Goal: Task Accomplishment & Management: Manage account settings

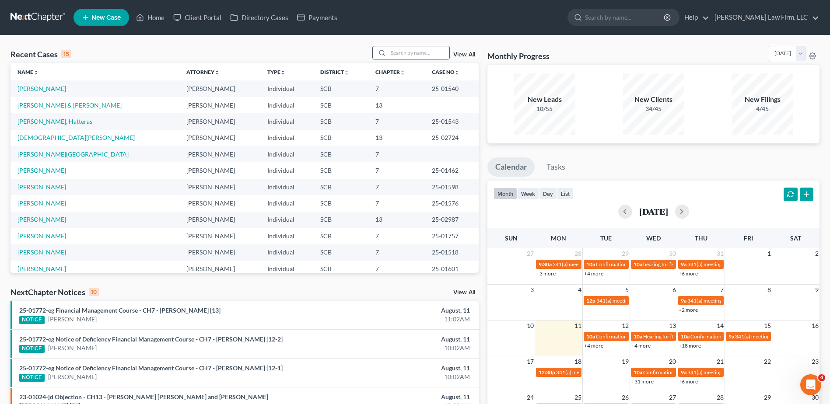
drag, startPoint x: 423, startPoint y: 51, endPoint x: 428, endPoint y: 54, distance: 5.9
click at [424, 52] on input "search" at bounding box center [418, 52] width 61 height 13
type input "brown"
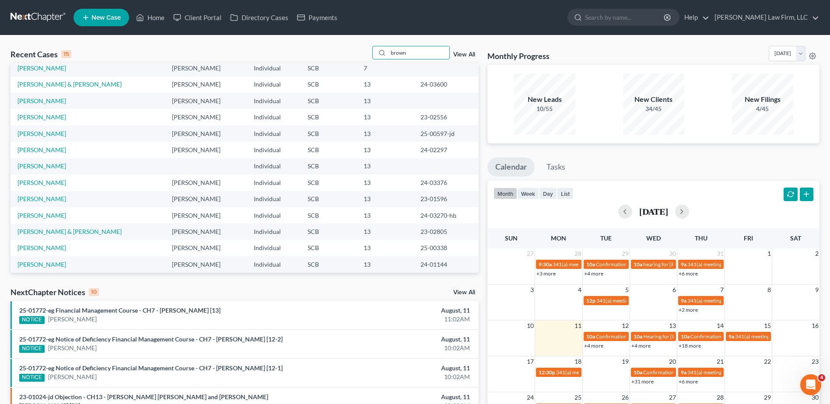
scroll to position [60, 0]
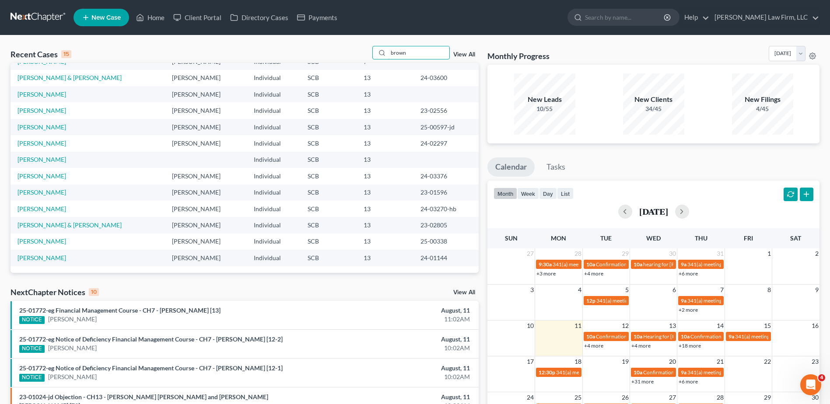
click at [364, 44] on div "Recent Cases 15 brown View All Name unfold_more expand_more expand_less Attorne…" at bounding box center [415, 346] width 830 height 622
click at [59, 227] on link "[PERSON_NAME] & [PERSON_NAME]" at bounding box center [70, 224] width 104 height 7
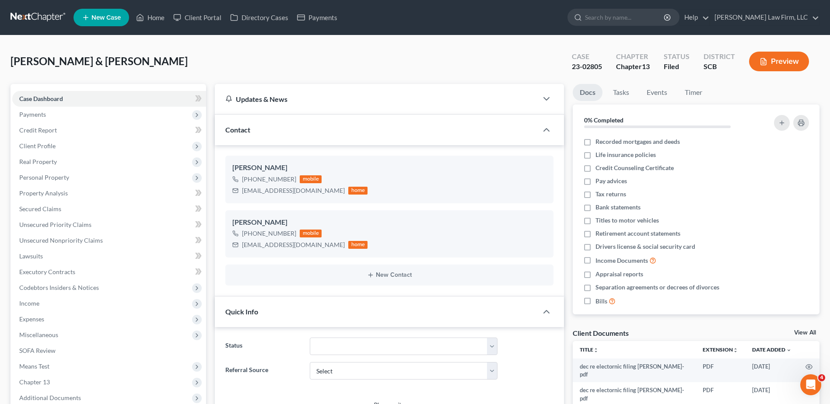
select select "0"
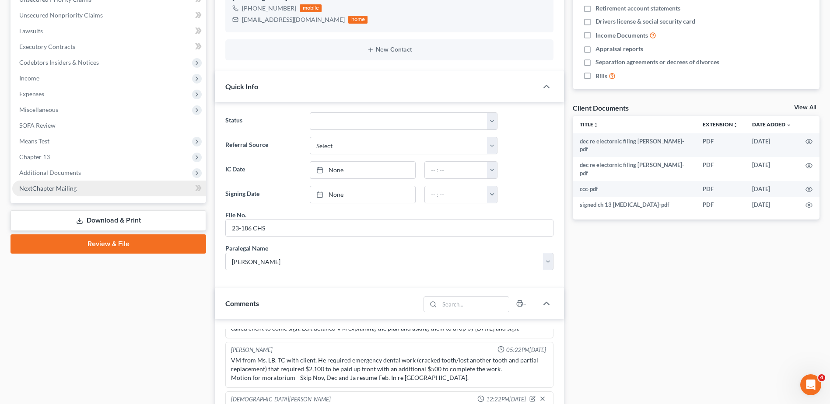
scroll to position [263, 0]
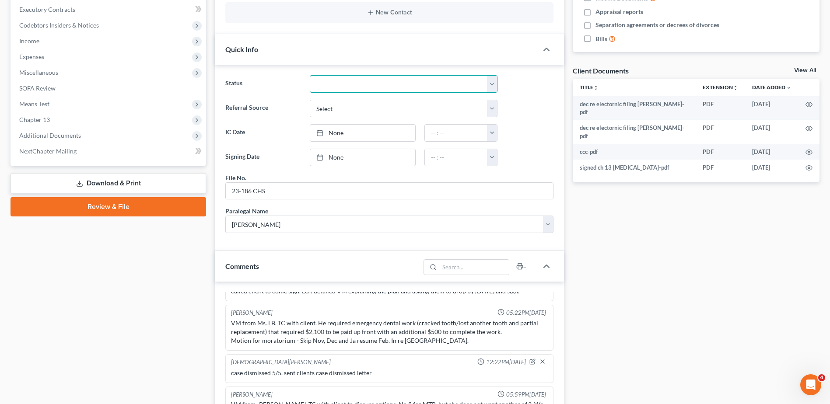
click at [329, 86] on select "Discharged Dismissed Filed In Progress Lead Lost Lead Ready to File To Review W…" at bounding box center [404, 84] width 188 height 18
select select "1"
click at [310, 75] on select "Discharged Dismissed Filed In Progress Lead Lost Lead Ready to File To Review W…" at bounding box center [404, 84] width 188 height 18
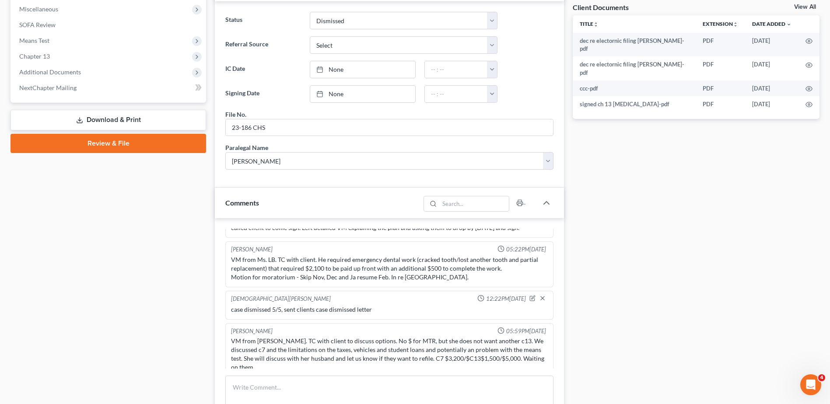
scroll to position [350, 0]
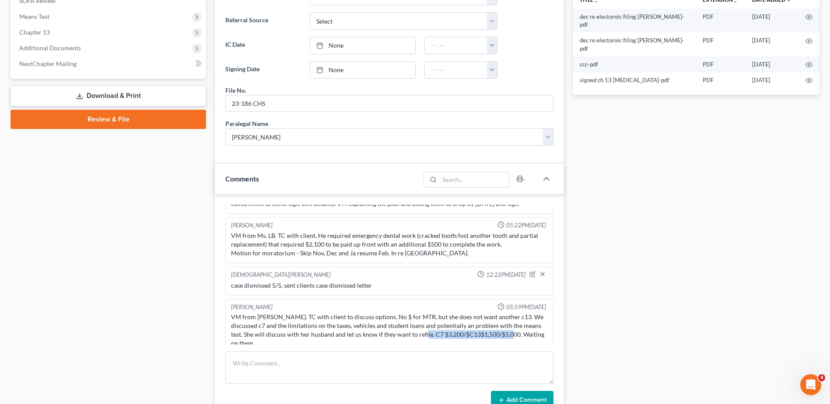
drag, startPoint x: 433, startPoint y: 326, endPoint x: 520, endPoint y: 327, distance: 87.1
click at [520, 327] on div "VM from [PERSON_NAME]. TC with client to discuss options. No $ for MTR, but she…" at bounding box center [389, 330] width 317 height 35
copy div "C7 $3,200/$C13$1,500/$5,000."
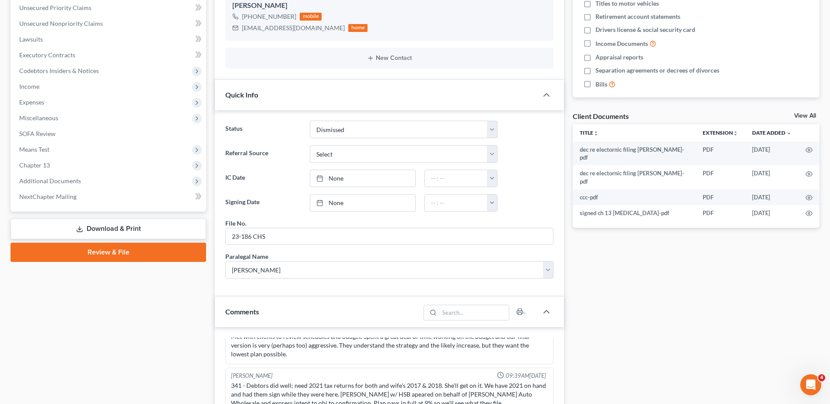
scroll to position [88, 0]
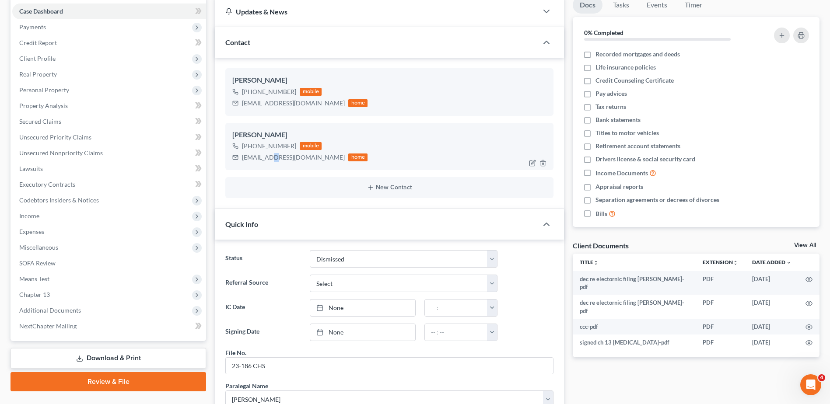
click at [272, 161] on div "[EMAIL_ADDRESS][DOMAIN_NAME]" at bounding box center [293, 157] width 103 height 9
drag, startPoint x: 271, startPoint y: 161, endPoint x: 326, endPoint y: 164, distance: 54.8
click at [326, 164] on div "[PERSON_NAME] [PHONE_NUMBER] mobile [EMAIL_ADDRESS][DOMAIN_NAME] home" at bounding box center [389, 146] width 328 height 47
copy div "[EMAIL_ADDRESS][DOMAIN_NAME]"
drag, startPoint x: 242, startPoint y: 104, endPoint x: 319, endPoint y: 105, distance: 77.0
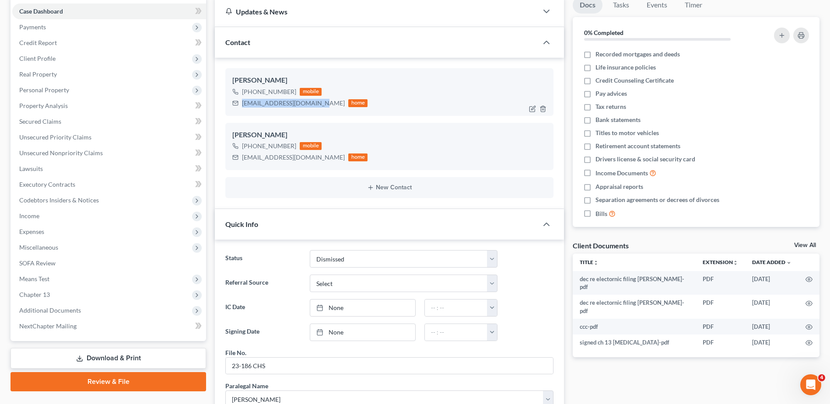
click at [319, 105] on div "[EMAIL_ADDRESS][DOMAIN_NAME] home" at bounding box center [299, 103] width 135 height 11
copy div "[EMAIL_ADDRESS][DOMAIN_NAME]"
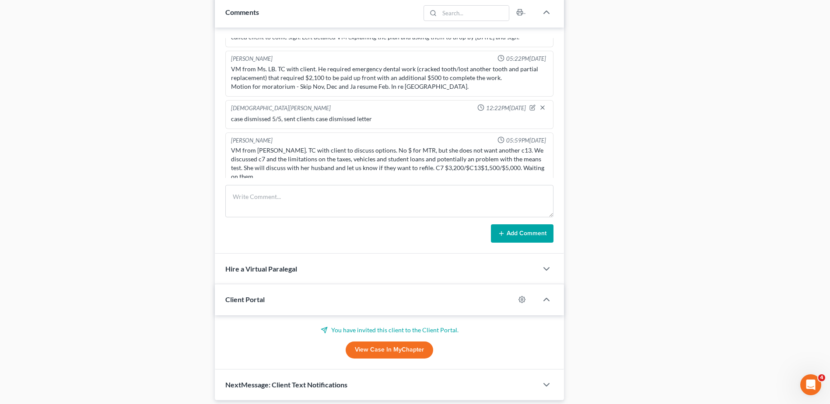
scroll to position [546, 0]
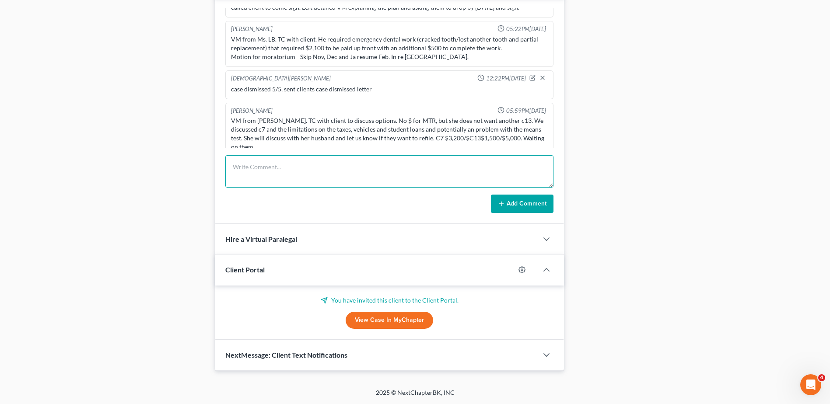
click at [264, 179] on textarea at bounding box center [389, 171] width 328 height 32
type textarea "scheduled 2nd for clients 8/20"
click at [524, 197] on button "Add Comment" at bounding box center [522, 204] width 63 height 18
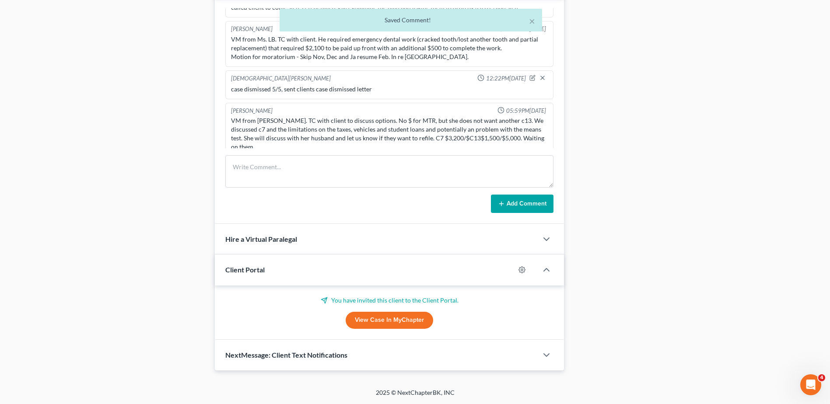
scroll to position [515, 0]
